Goal: Transaction & Acquisition: Purchase product/service

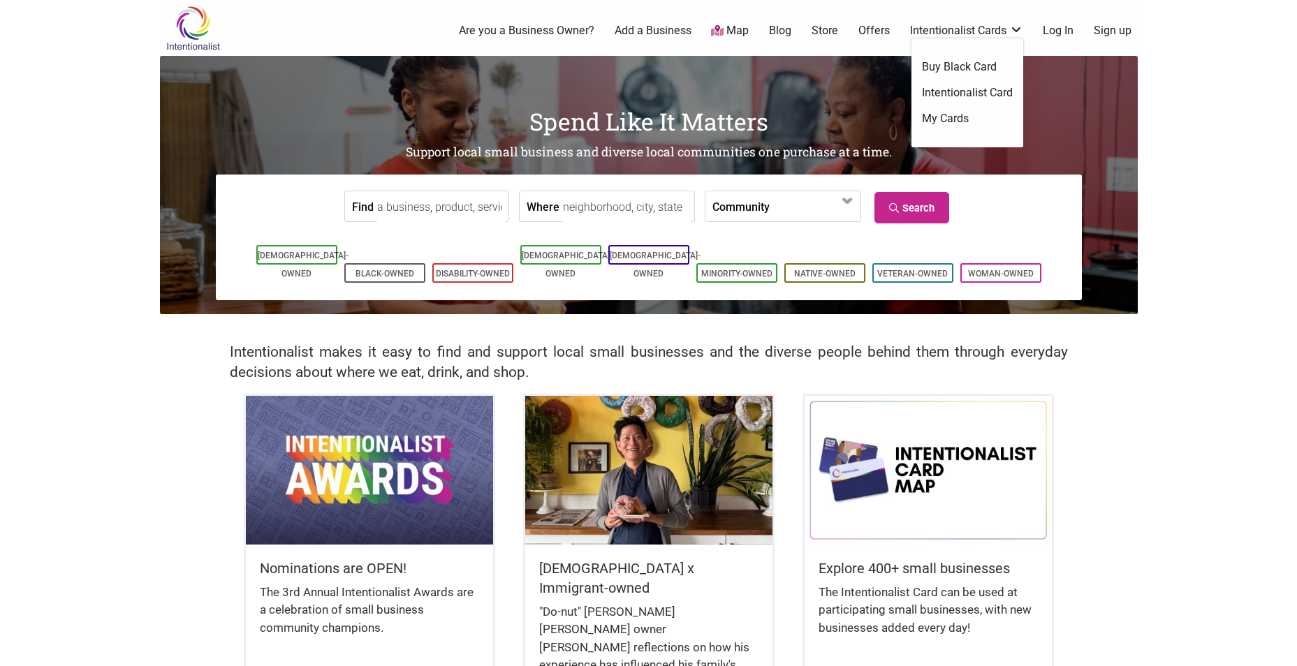
click at [970, 71] on link "Buy Black Card" at bounding box center [967, 66] width 91 height 15
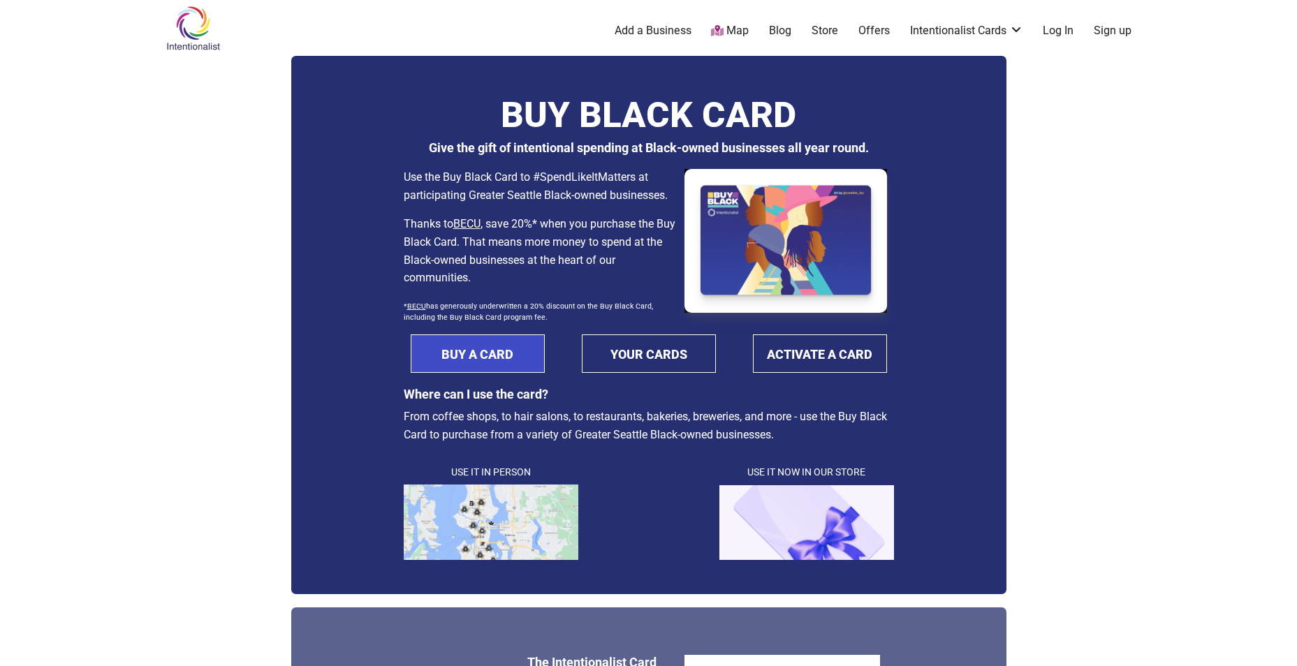
click at [499, 372] on link "BUY A CARD" at bounding box center [478, 354] width 134 height 38
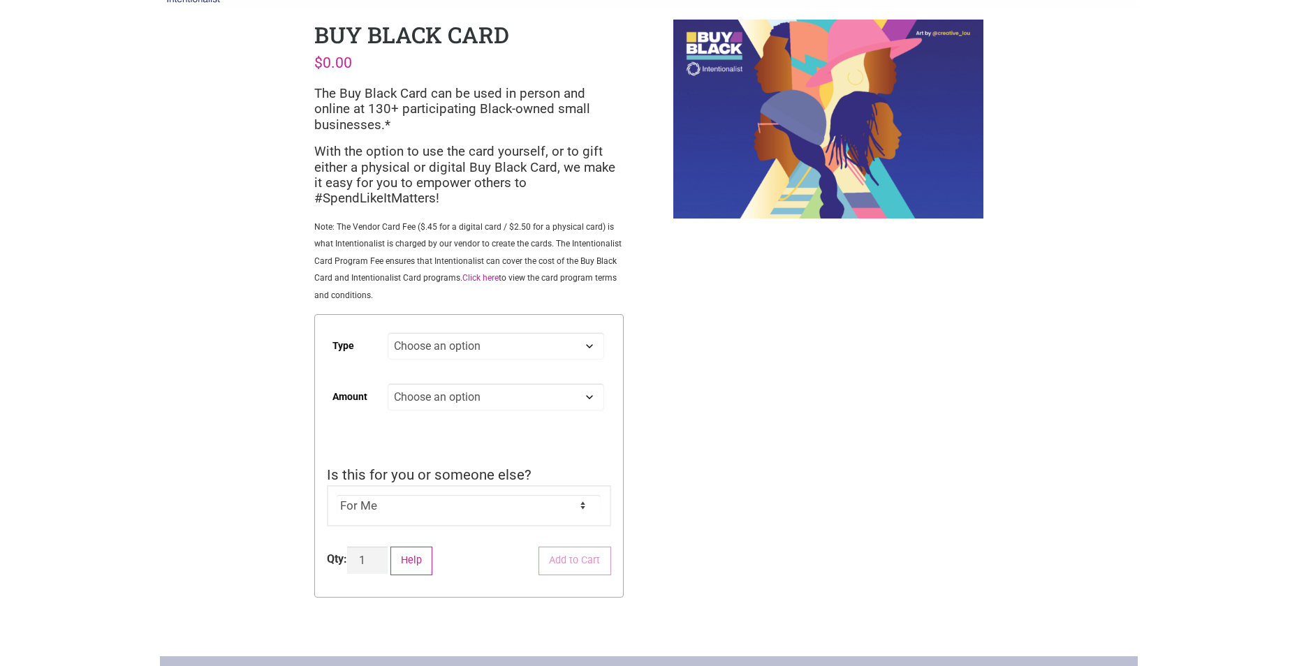
scroll to position [70, 0]
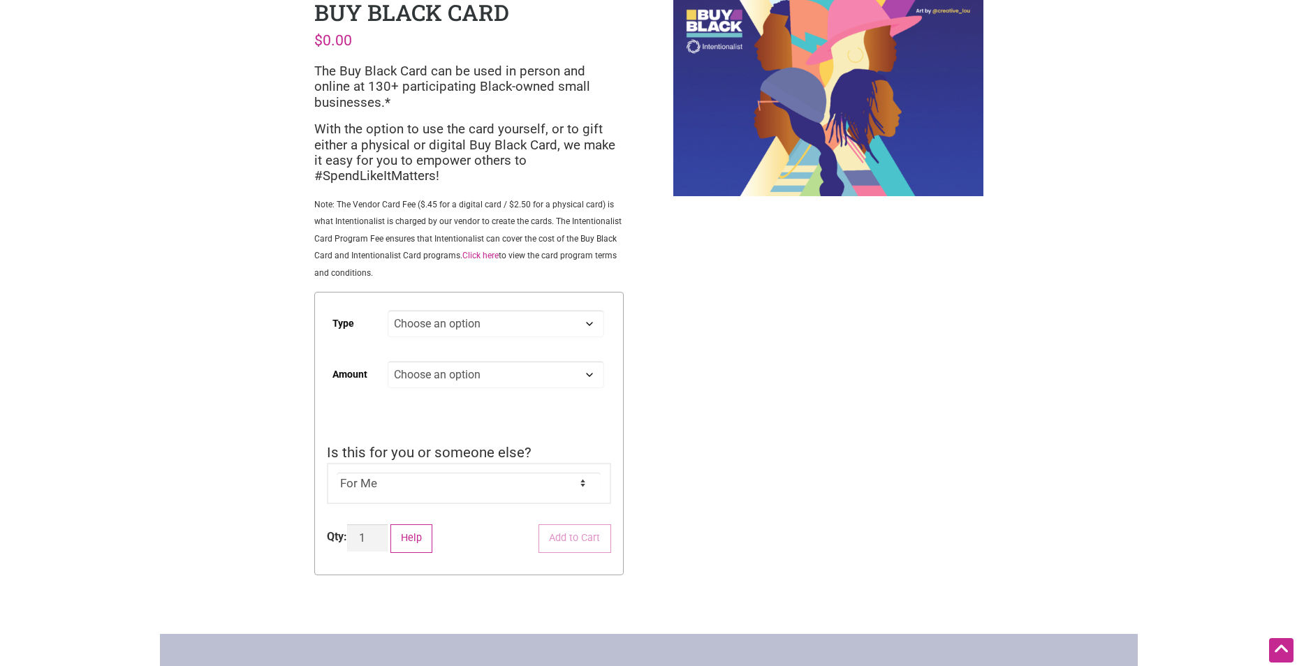
click at [531, 327] on select "Choose an option Digital Physical" at bounding box center [496, 323] width 216 height 27
click at [388, 310] on select "Choose an option Digital Physical" at bounding box center [496, 323] width 216 height 27
select select "Digital"
click at [480, 376] on select "Choose an option Custom 25 50 100 150 200 250 500" at bounding box center [496, 374] width 216 height 27
select select "100"
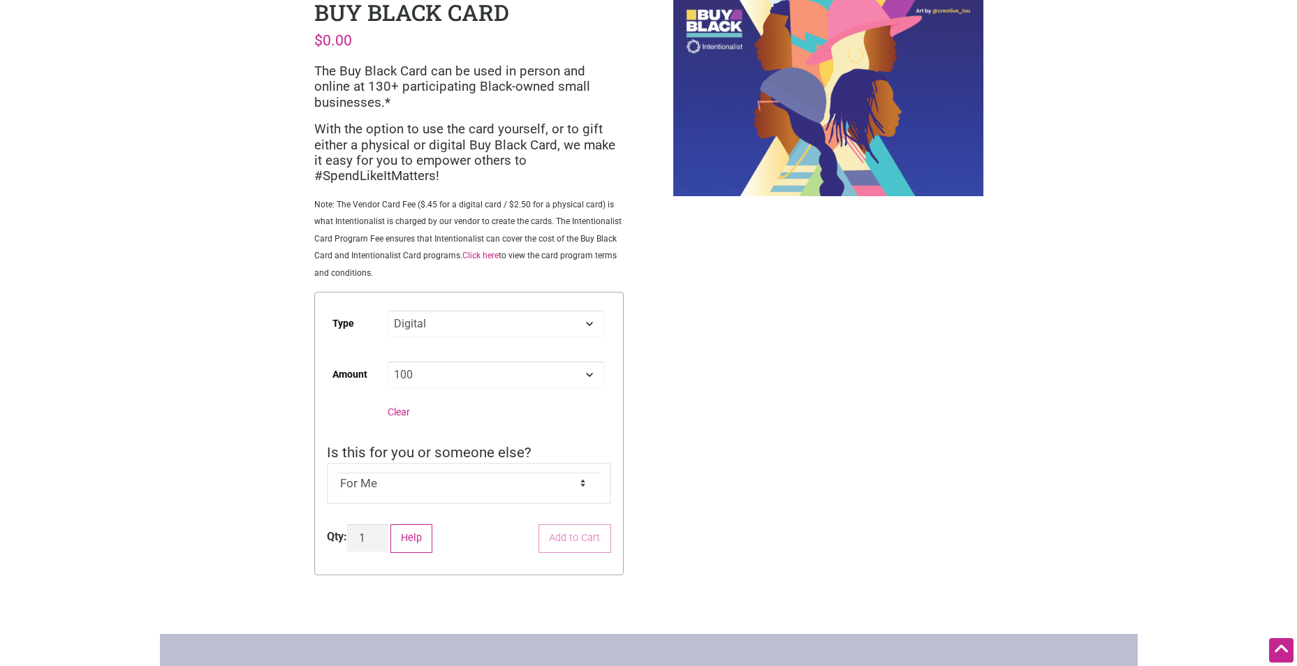
click at [388, 361] on select "Choose an option Custom 25 50 100 150 200 250 500" at bounding box center [496, 374] width 216 height 27
select select "Digital"
select select "100"
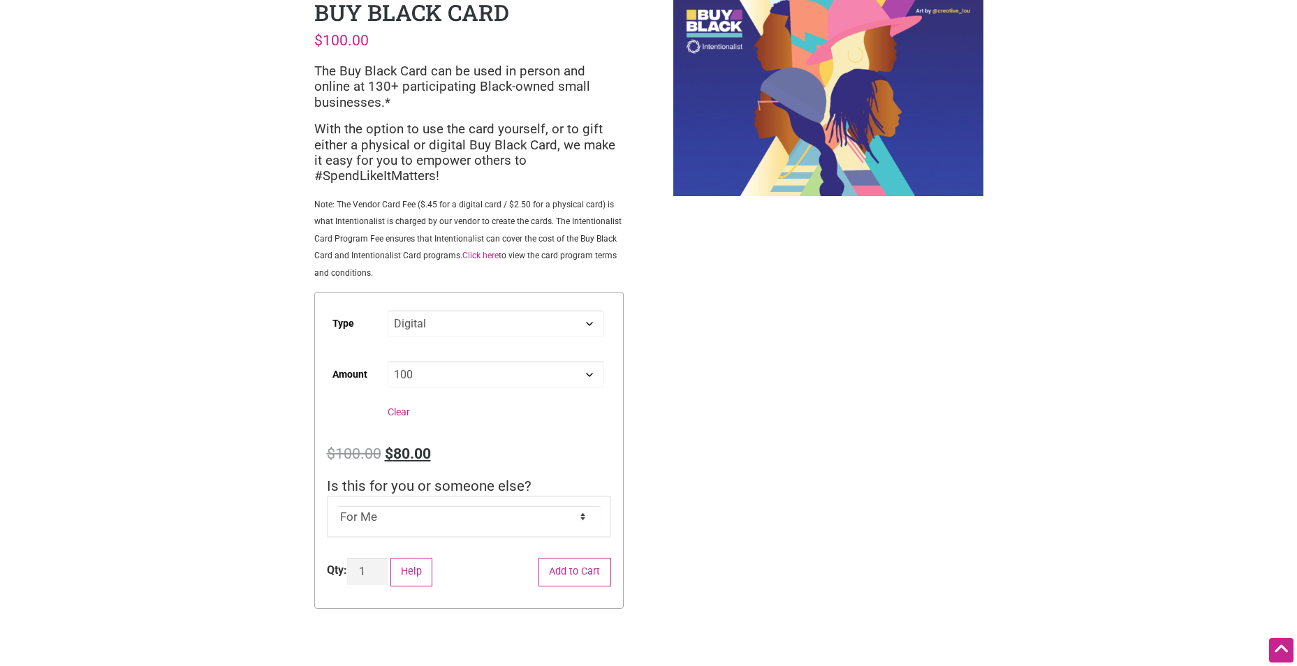
click at [432, 512] on select "For Me For Someone Else" at bounding box center [469, 516] width 264 height 21
select select "For Someone Else"
click at [337, 507] on select "For Me For Someone Else" at bounding box center [469, 516] width 264 height 21
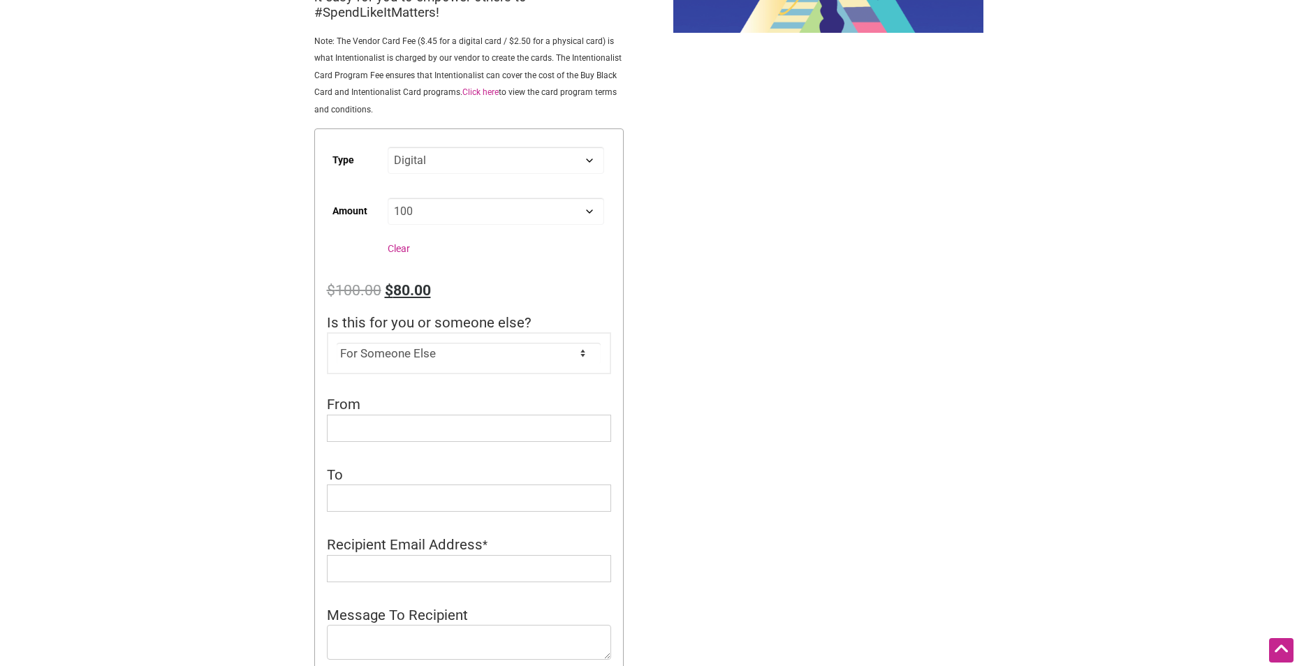
scroll to position [210, 0]
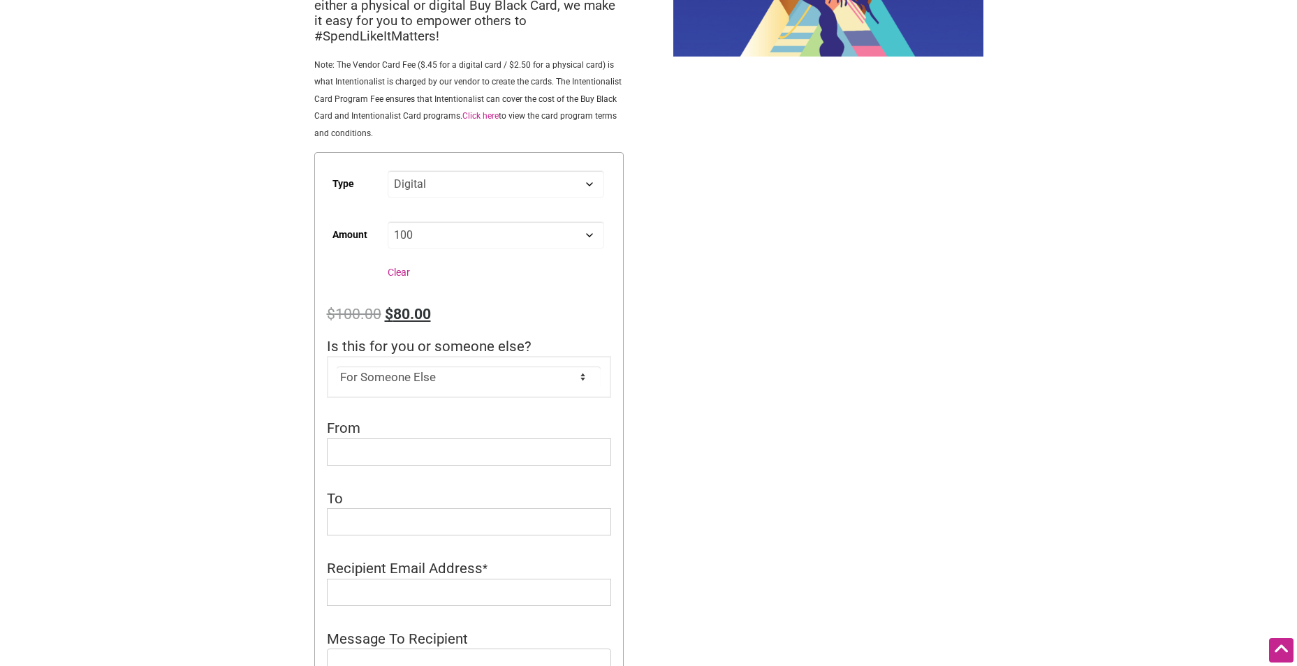
click at [580, 237] on select "Choose an option Custom 25 50 100 150 200 250 500" at bounding box center [496, 234] width 216 height 27
select select "150"
click at [388, 221] on select "Choose an option Custom 25 50 100 150 200 250 500" at bounding box center [496, 234] width 216 height 27
select select "Digital"
click at [591, 229] on select "Choose an option Custom 25 50 100 150 200 250 500" at bounding box center [496, 234] width 216 height 27
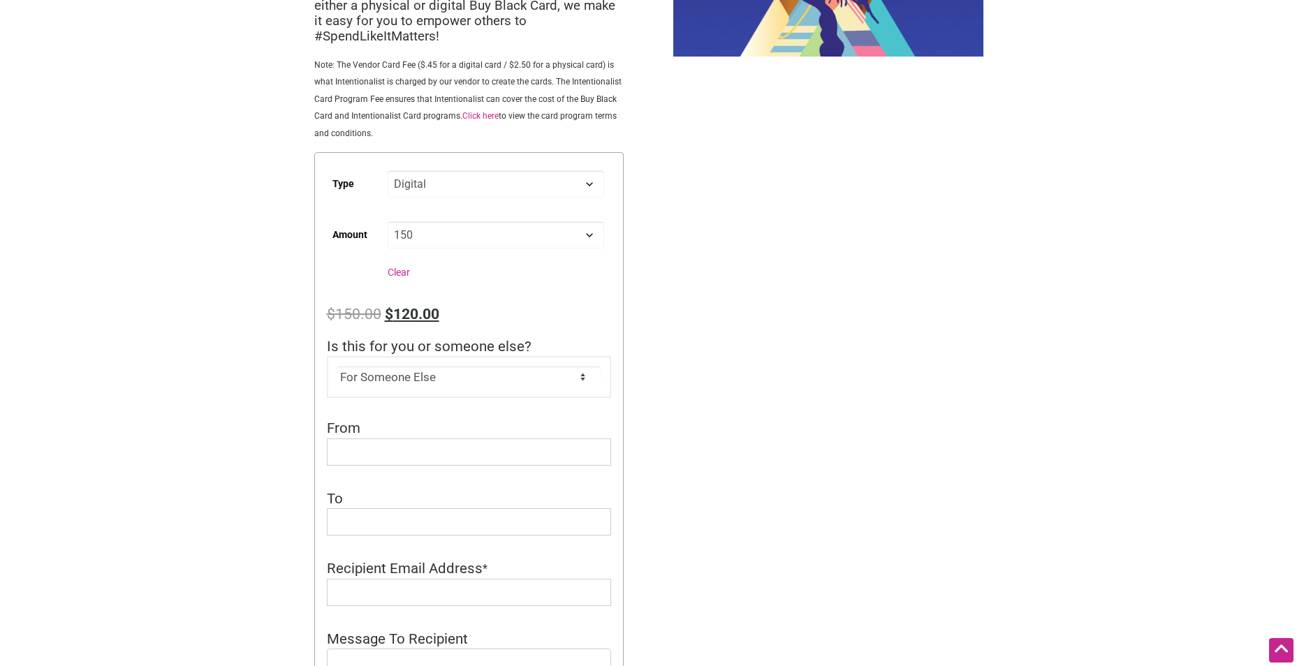
select select "100"
click at [388, 221] on select "Choose an option Custom 25 50 100 150 200 250 500" at bounding box center [496, 234] width 216 height 27
select select "Digital"
select select "100"
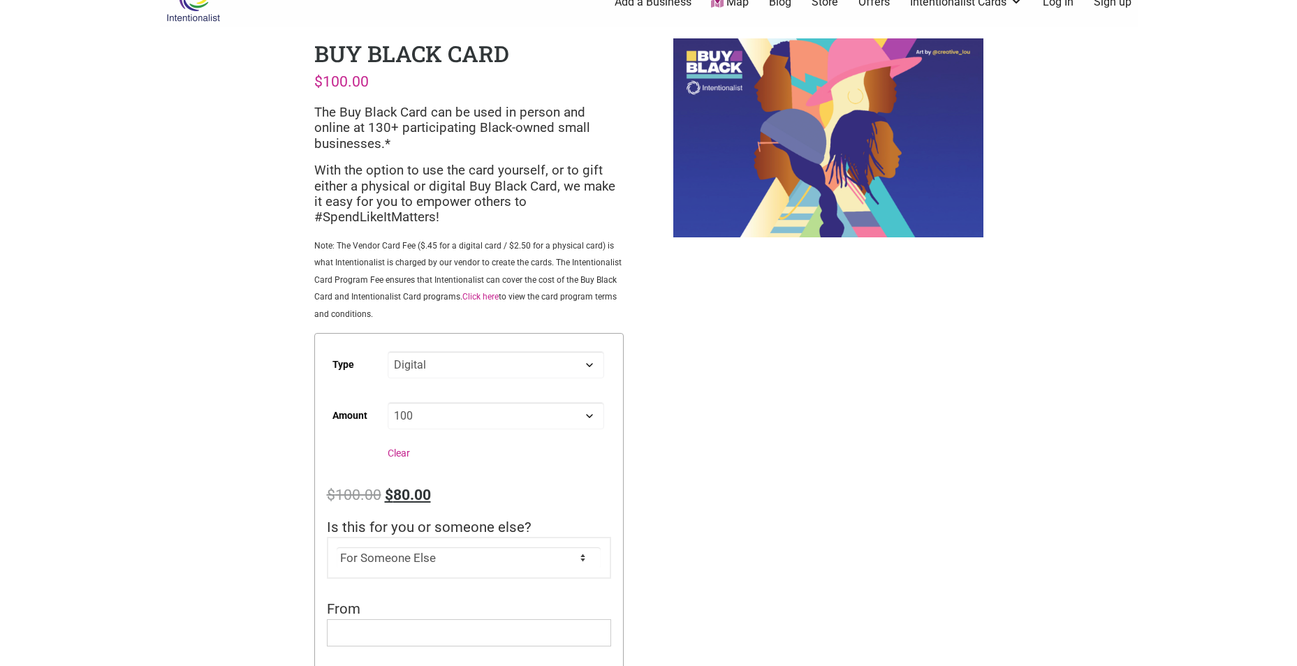
scroll to position [0, 0]
